Goal: Transaction & Acquisition: Download file/media

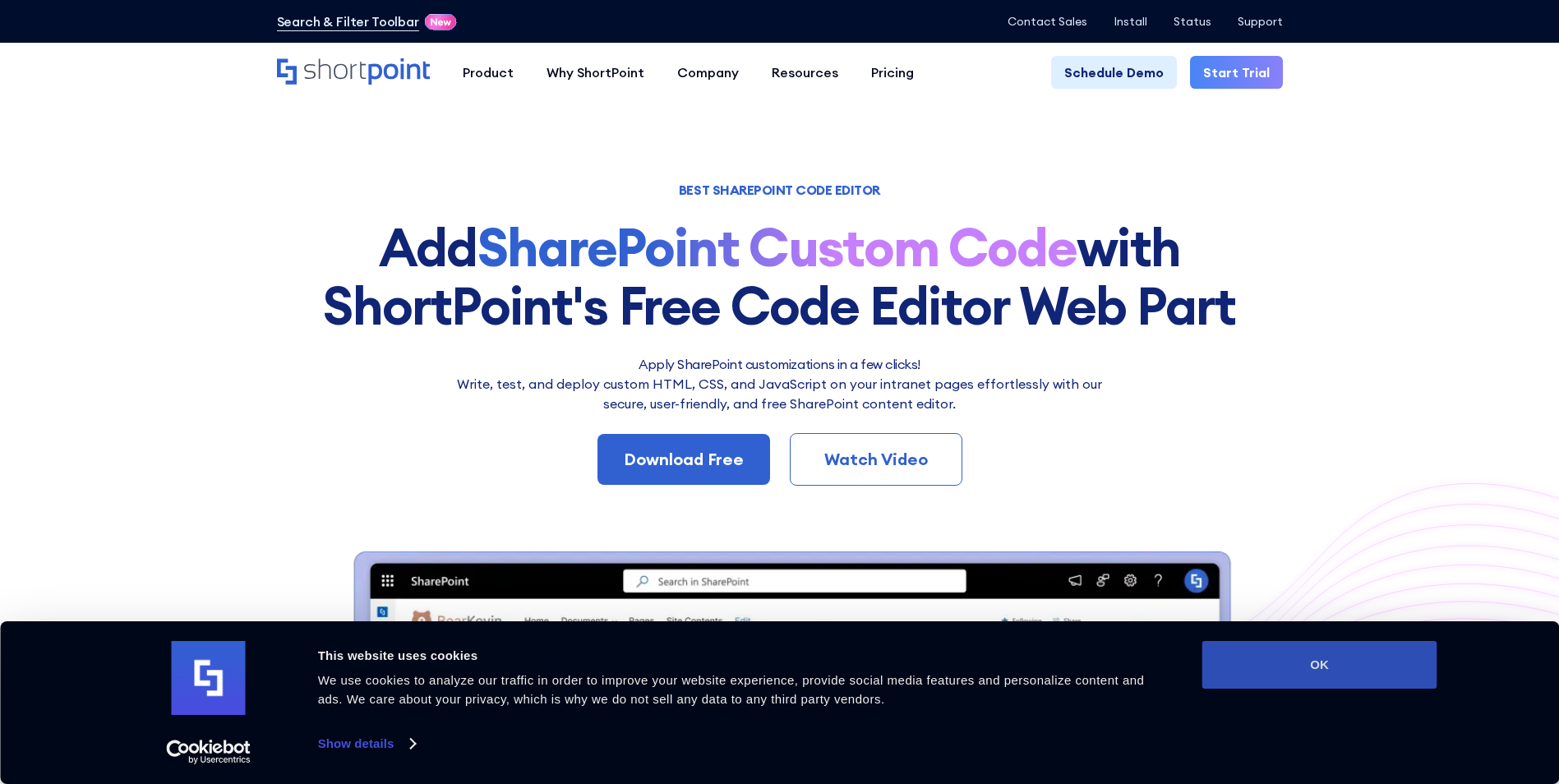
click at [1026, 520] on button "OK" at bounding box center [1319, 665] width 235 height 48
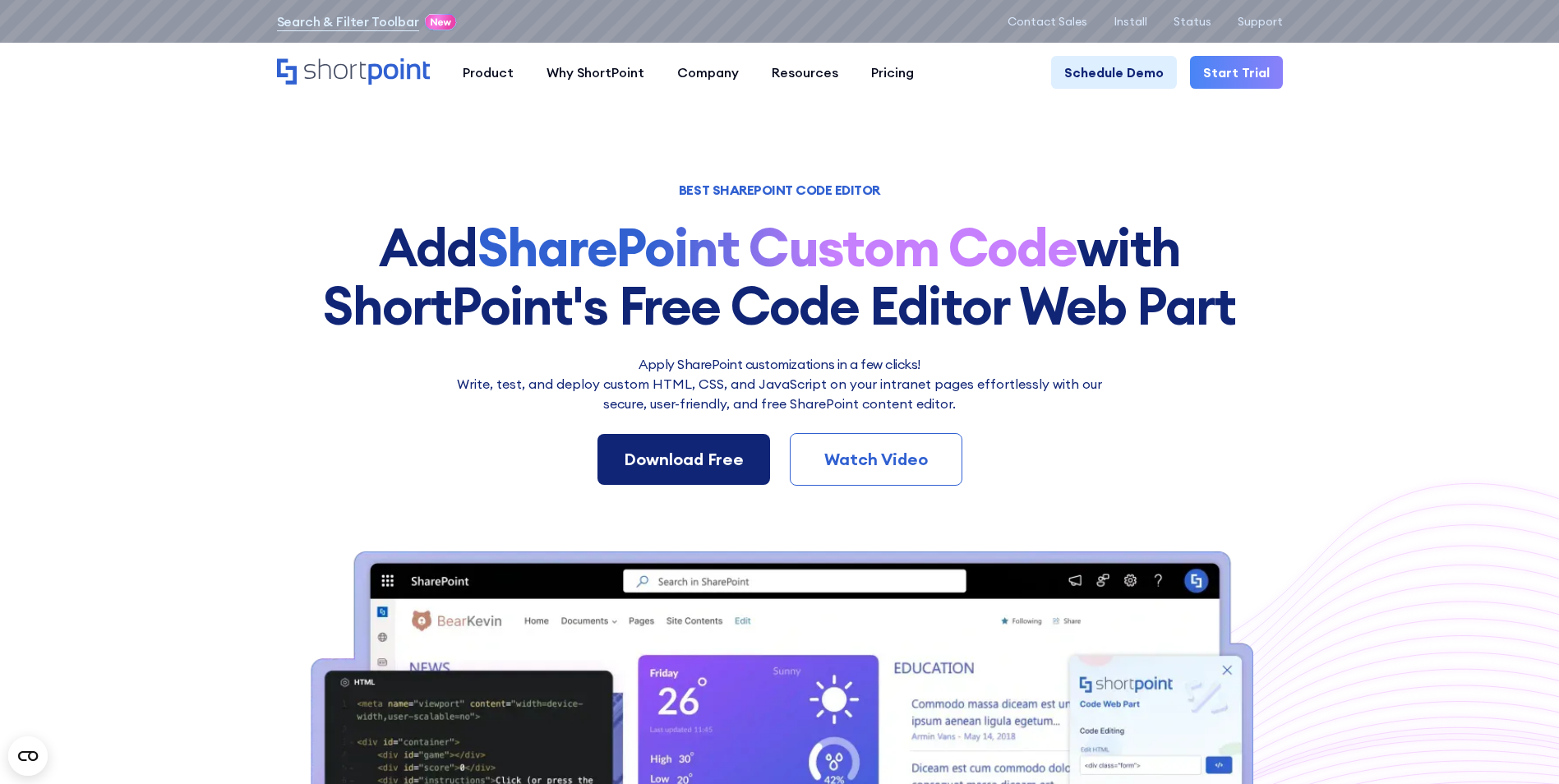
click at [721, 457] on div "Download Free" at bounding box center [683, 458] width 120 height 24
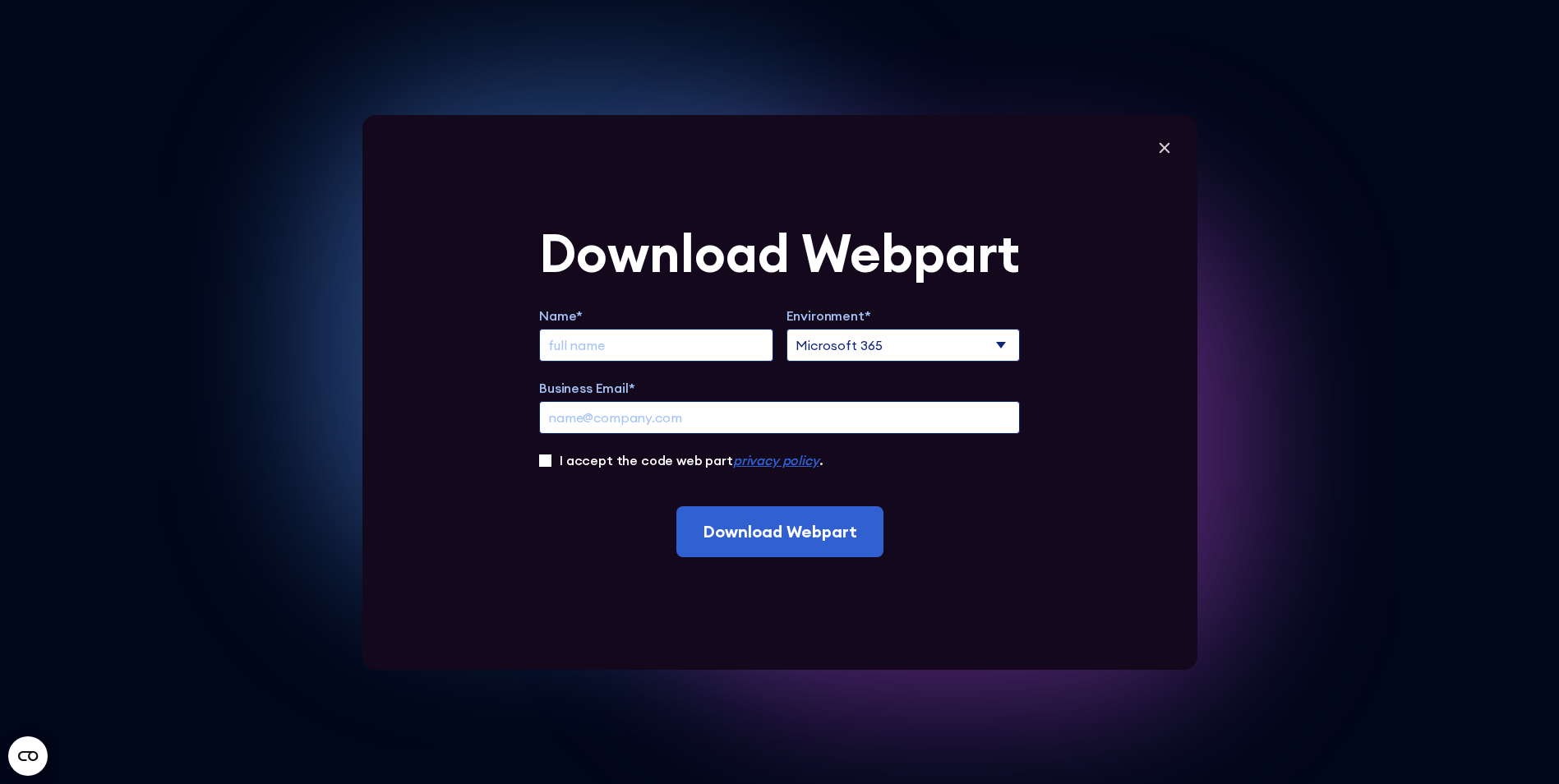
click at [766, 346] on input "Extend Trial" at bounding box center [656, 345] width 234 height 33
click at [618, 422] on input "Business Email*" at bounding box center [779, 417] width 480 height 33
paste input "Constantinescu, Vlad-Stefan"
type input "Constantinescu, Vlad-Stefan"
click at [549, 460] on input "I accept the code web part privacy policy ." at bounding box center [545, 460] width 13 height 13
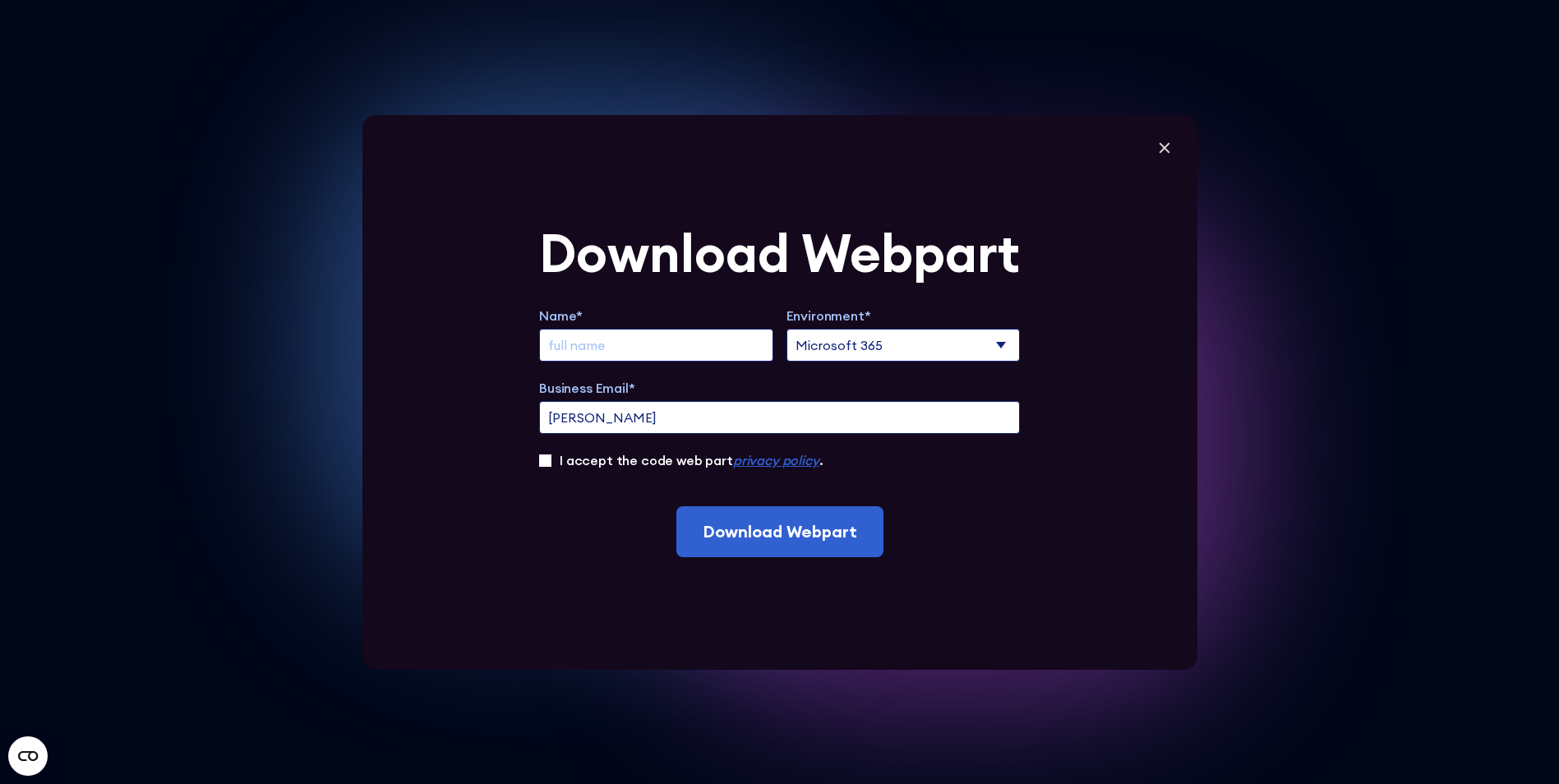
checkbox input "true"
click at [666, 346] on input "Extend Trial" at bounding box center [656, 345] width 234 height 33
drag, startPoint x: 745, startPoint y: 412, endPoint x: 528, endPoint y: 408, distance: 217.0
click at [528, 408] on div "Download Webpart Name* Environment* Microsoft 365 SharePoint Online SharePoint …" at bounding box center [780, 392] width 835 height 554
paste input "vlad-stefan.constantinescu@aumovio.com"
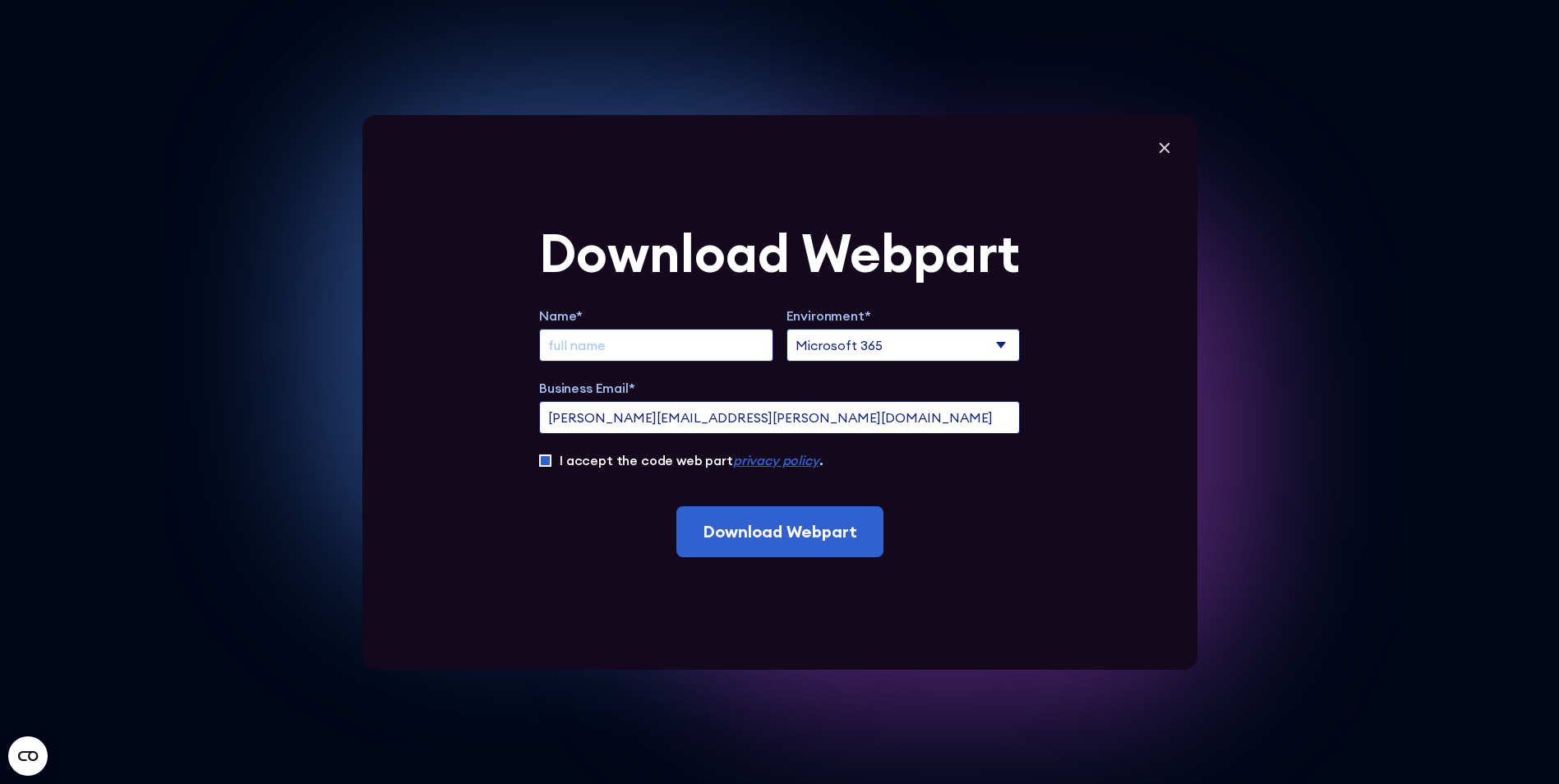
type input "vlad-stefan.constantinescu@aumovio.com"
click at [613, 338] on input "Extend Trial" at bounding box center [656, 345] width 234 height 33
paste input "Constantinescu, Vlad-Stefan"
type input "Constantinescu, Vlad-Stefan"
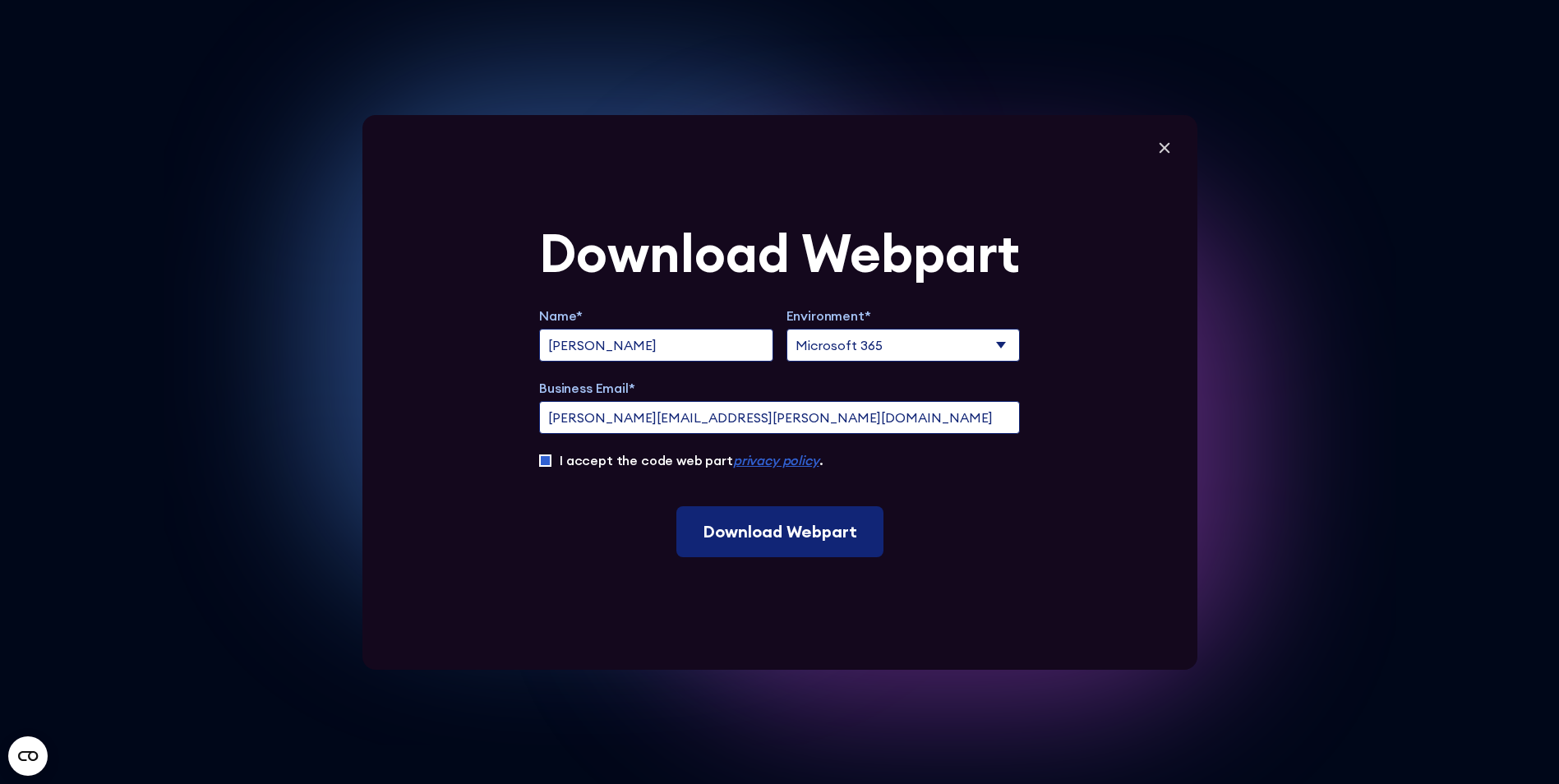
click at [711, 520] on input "Download Webpart" at bounding box center [780, 532] width 207 height 51
